Goal: Transaction & Acquisition: Download file/media

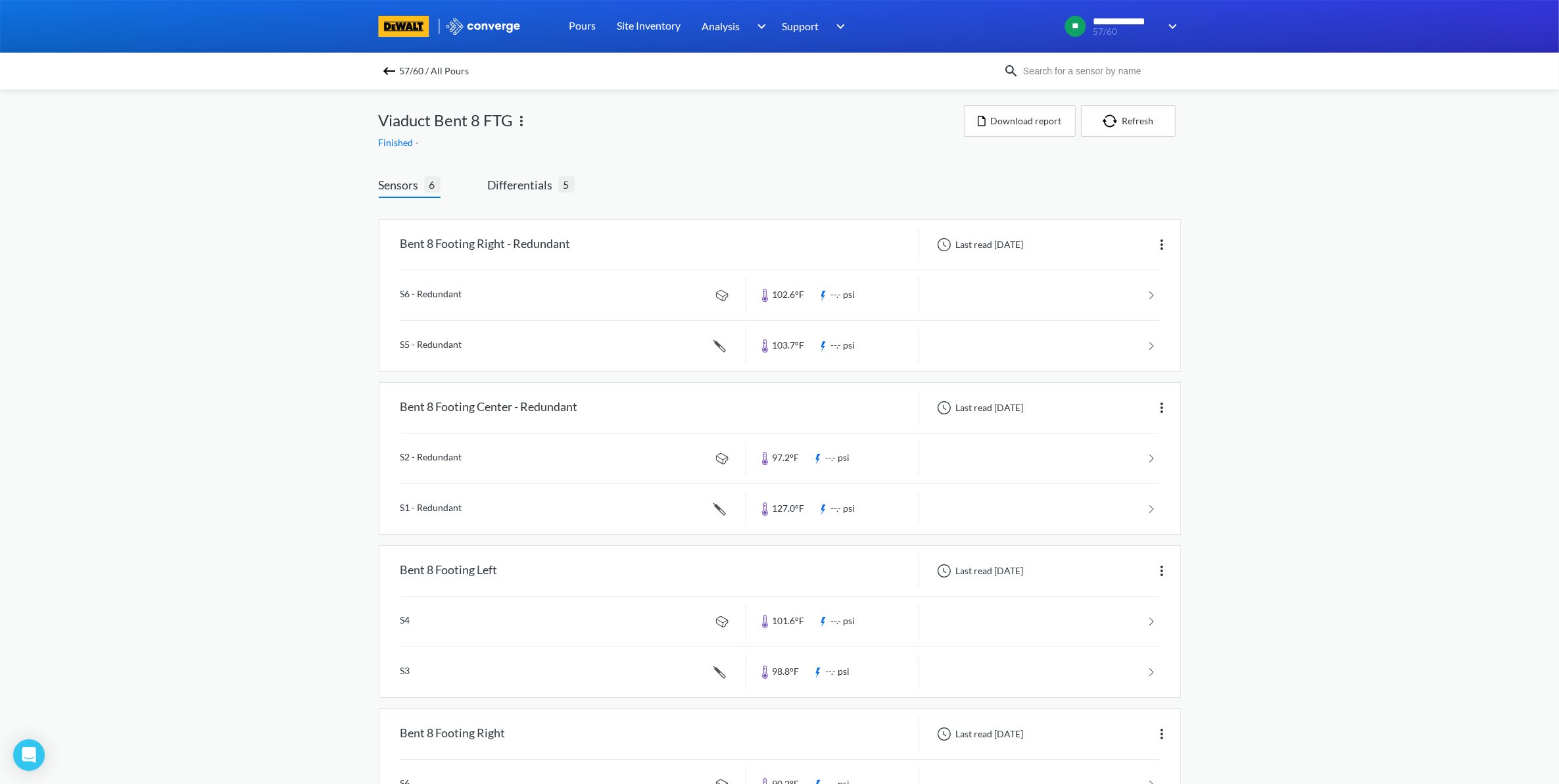
click at [396, 60] on div "57/60 / All Pours" at bounding box center [779, 71] width 1559 height 37
click at [396, 59] on div "57/60 / All Pours" at bounding box center [779, 71] width 1559 height 37
click at [392, 69] on img at bounding box center [390, 71] width 16 height 16
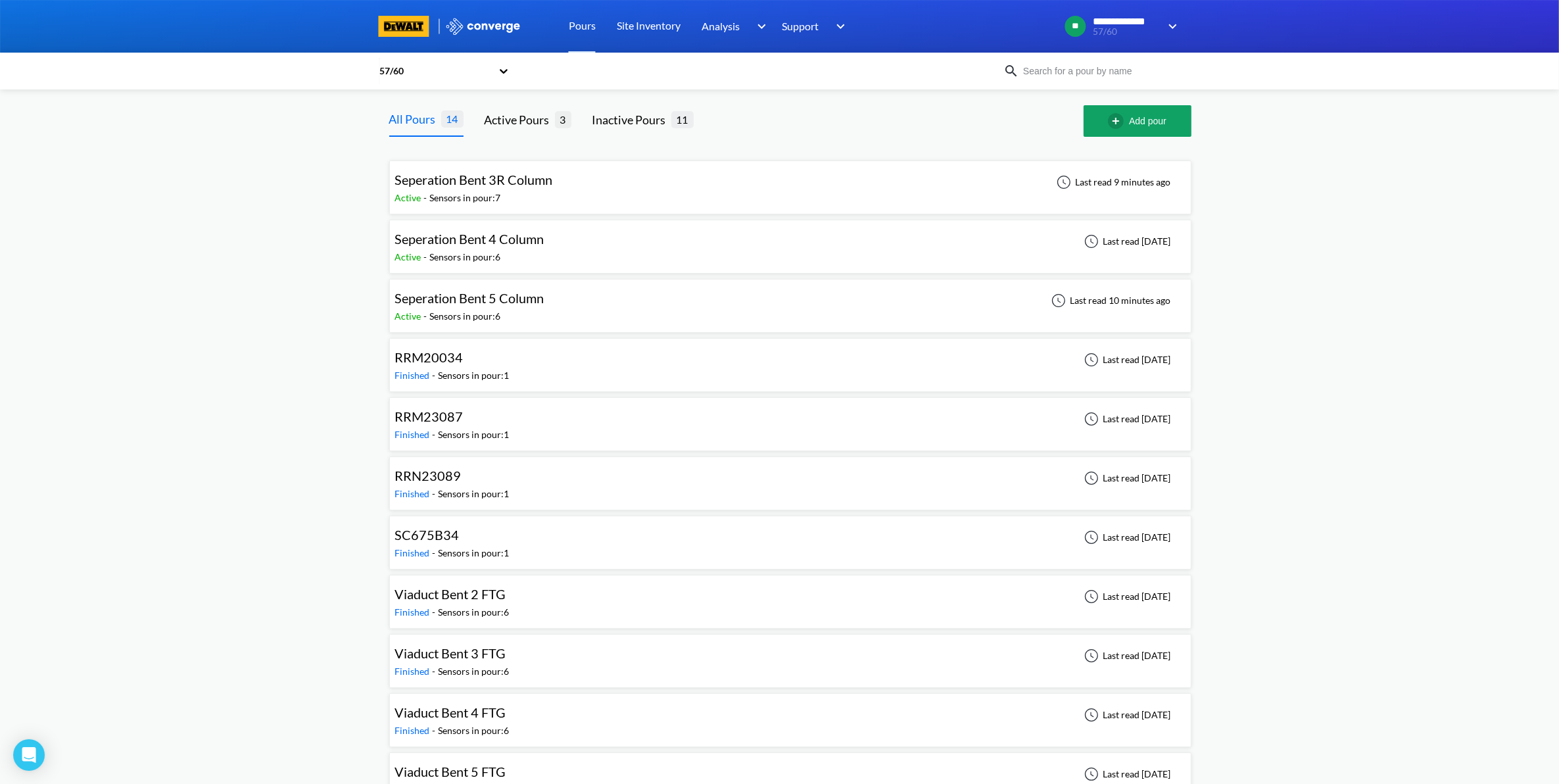
scroll to position [82, 0]
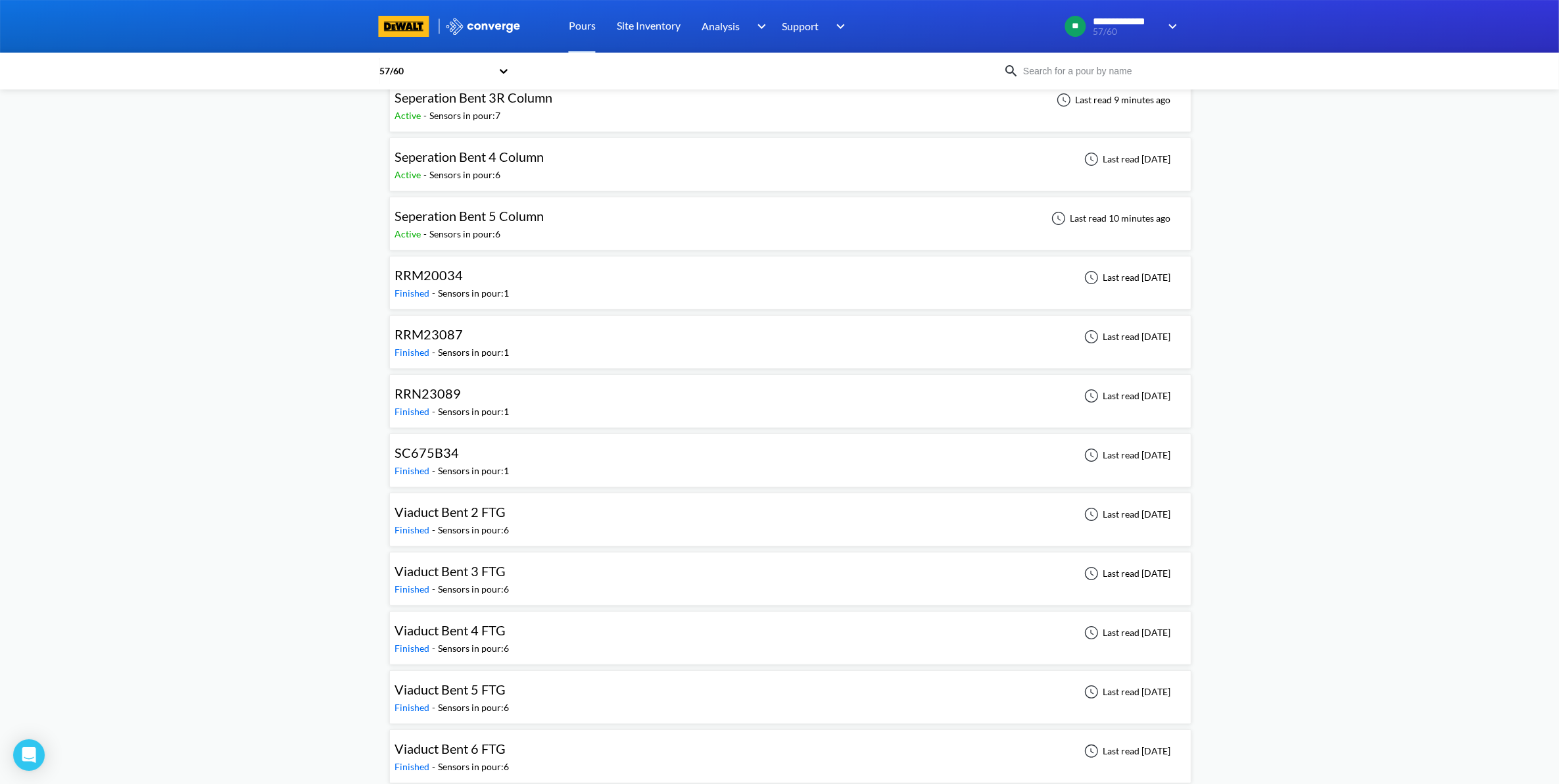
click at [507, 209] on span "Seperation Bent 5 Column" at bounding box center [470, 215] width 149 height 16
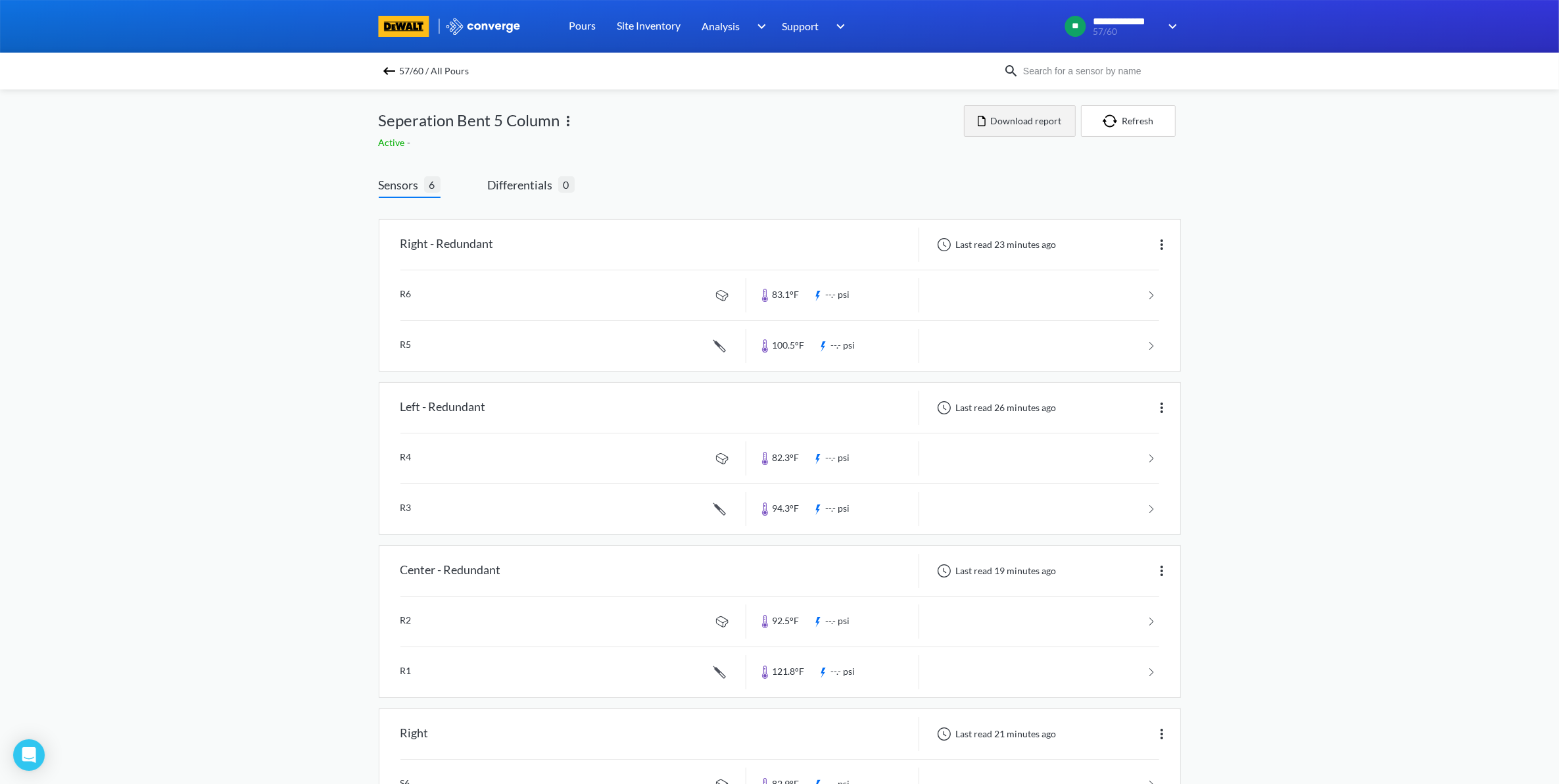
click at [974, 118] on button "Download report" at bounding box center [1020, 121] width 112 height 32
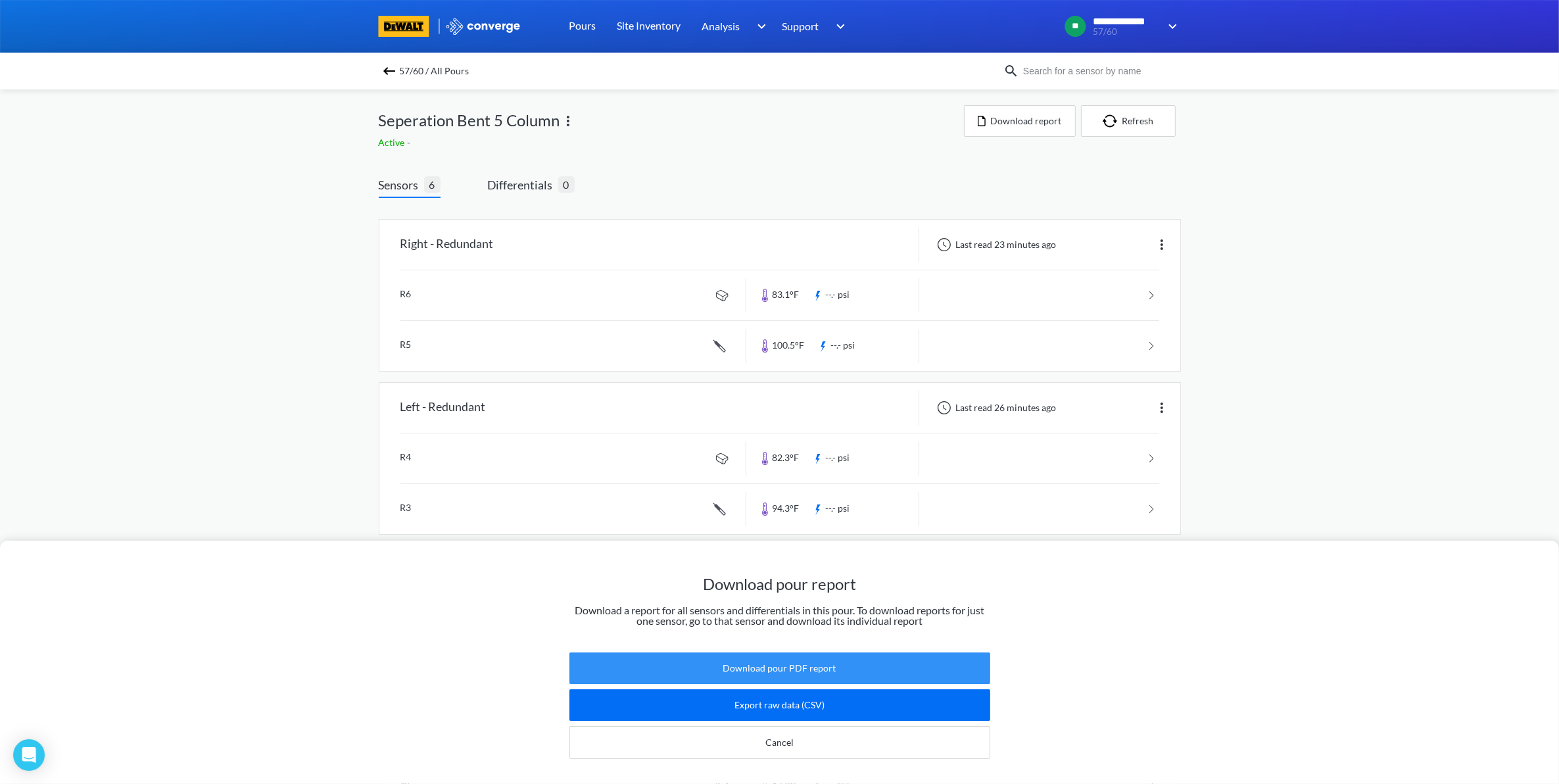
click at [766, 652] on button "Download pour PDF report" at bounding box center [780, 668] width 421 height 32
click at [777, 652] on button "Download pour PDF report" at bounding box center [780, 668] width 421 height 32
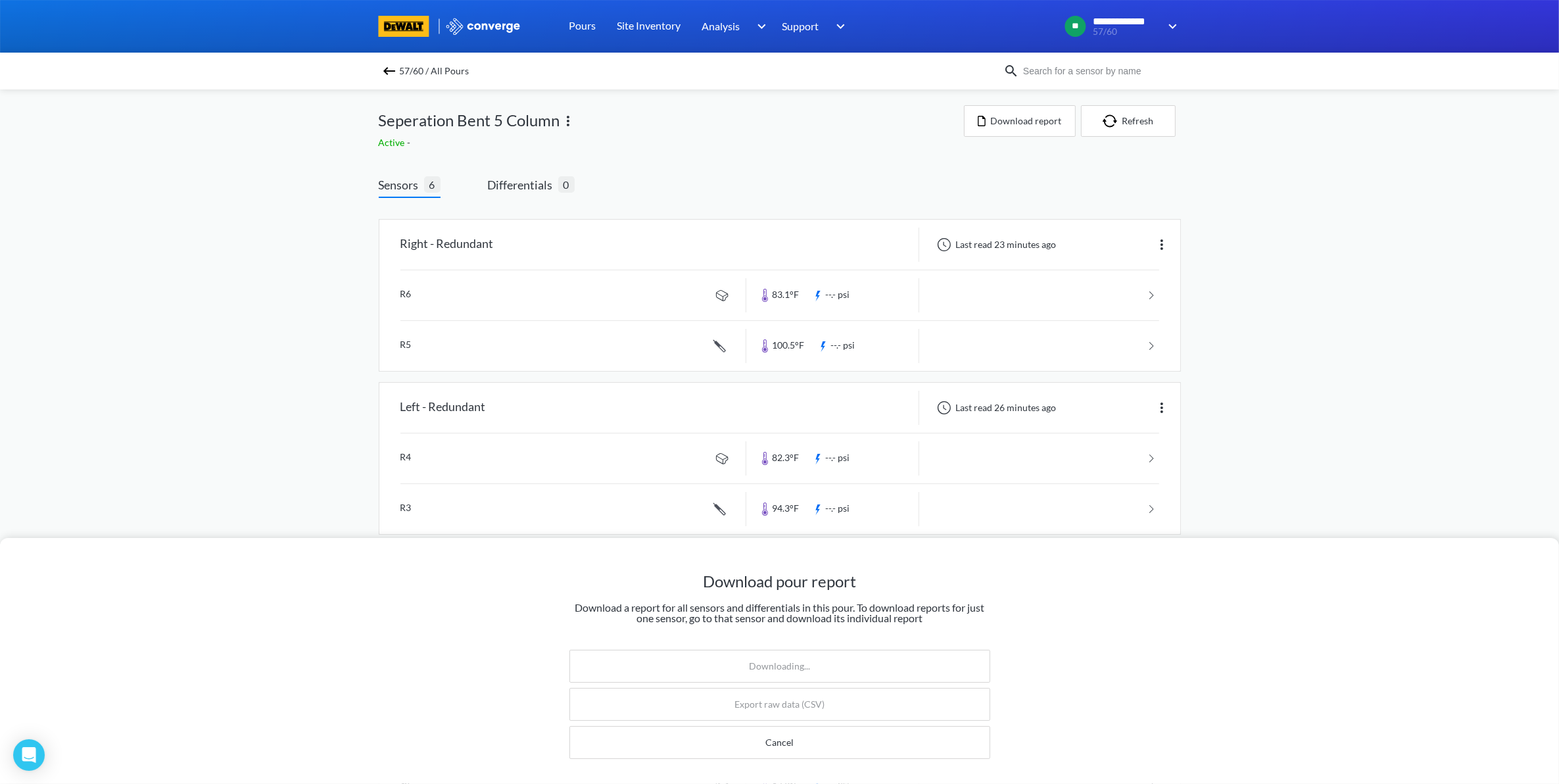
drag, startPoint x: 1402, startPoint y: 261, endPoint x: 1391, endPoint y: 262, distance: 11.0
click at [1391, 262] on div "Download pour report Download a report for all sensors and differentials in thi…" at bounding box center [779, 392] width 1559 height 784
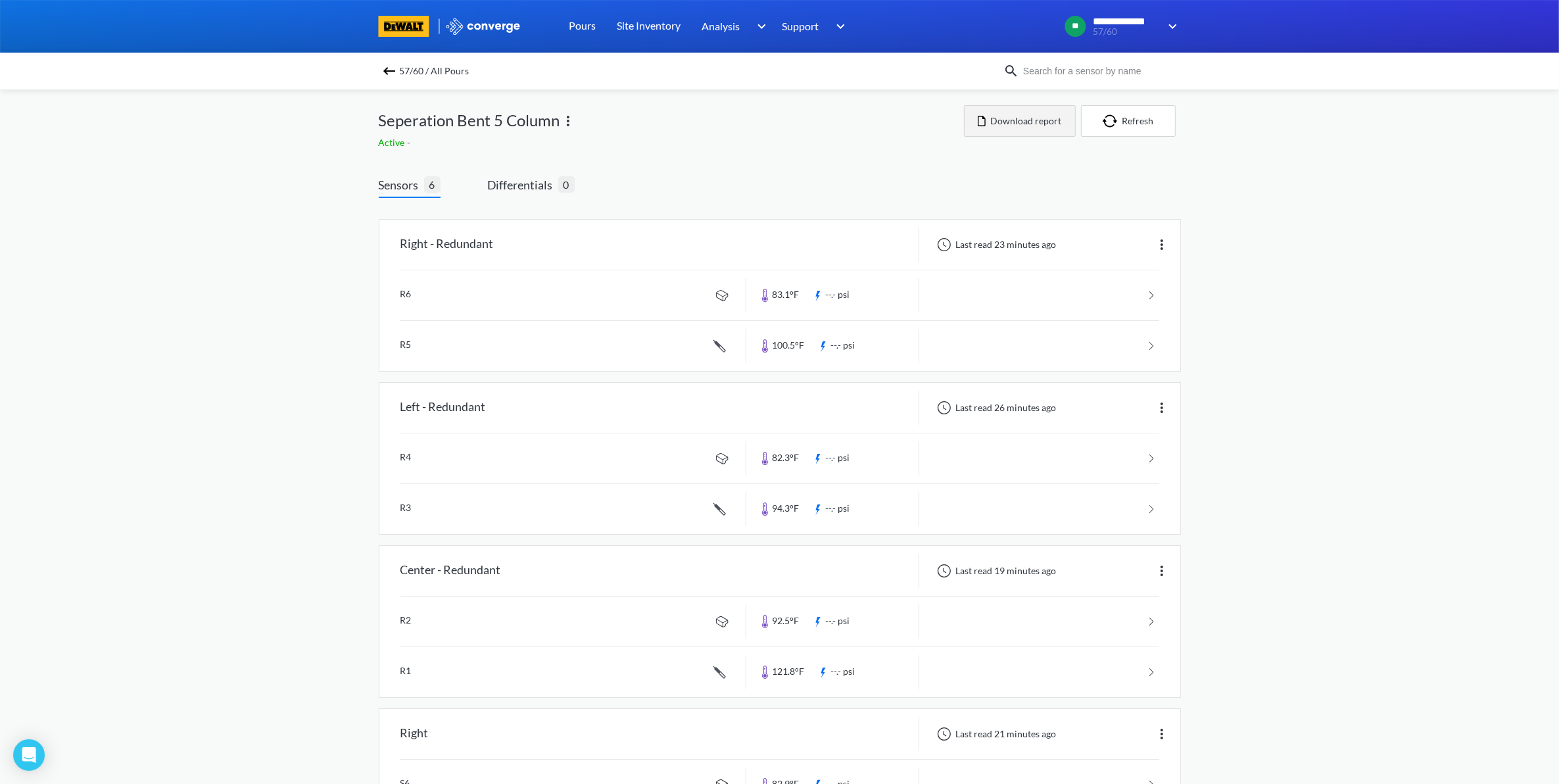
click at [988, 123] on button "Download report" at bounding box center [1020, 121] width 112 height 32
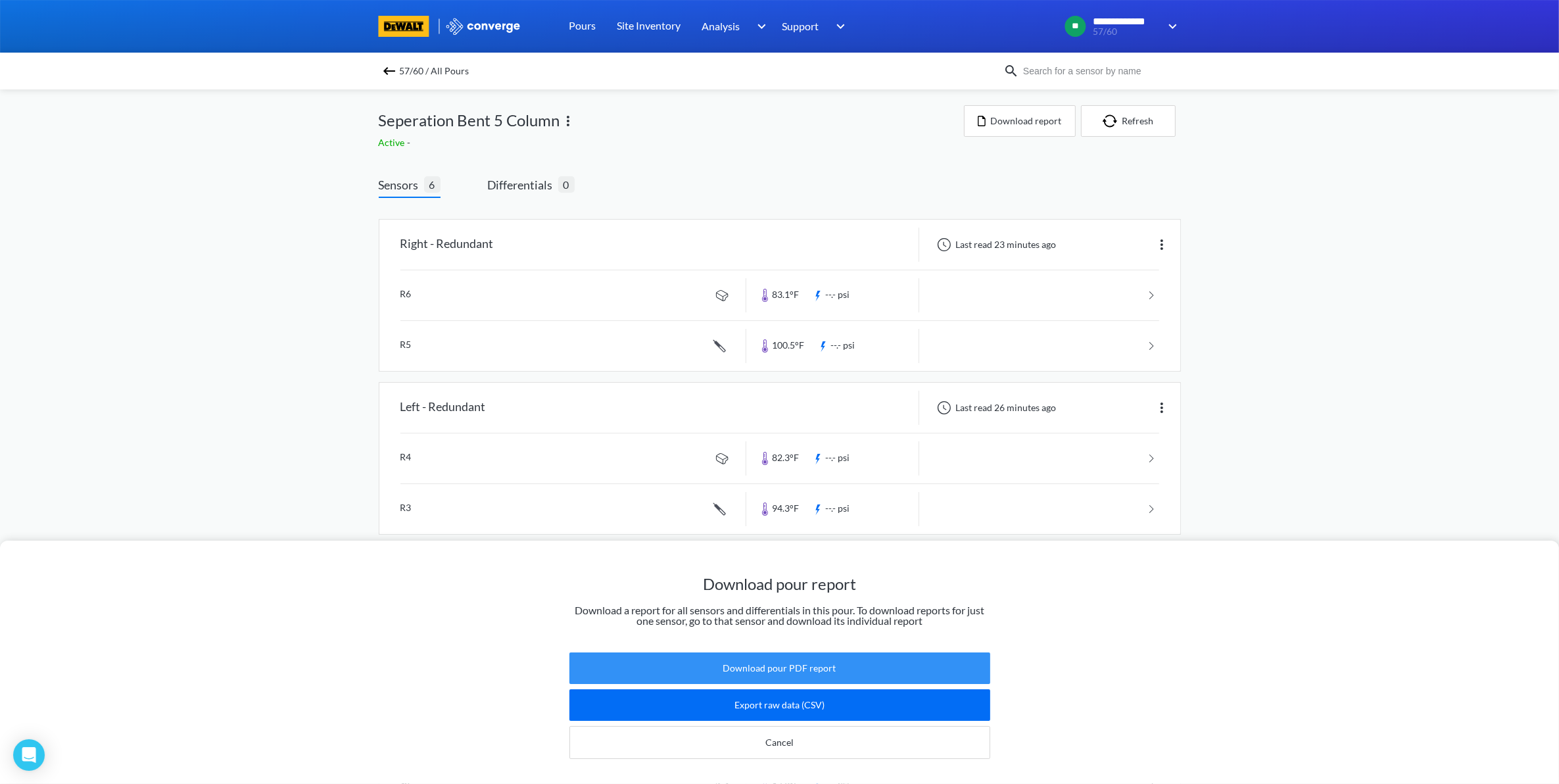
click at [817, 659] on button "Download pour PDF report" at bounding box center [780, 668] width 421 height 32
